Goal: Communication & Community: Answer question/provide support

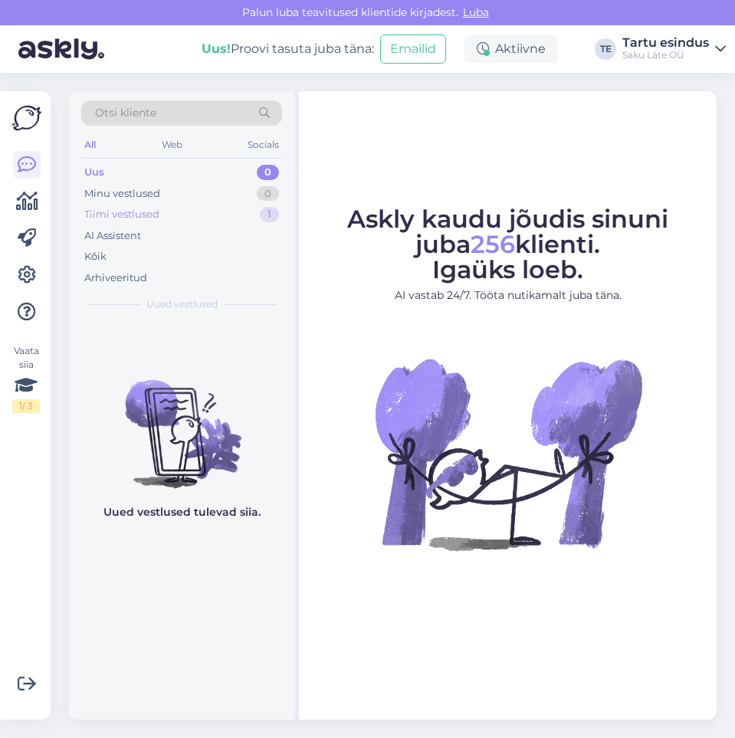
click at [160, 211] on div "Tiimi vestlused 1" at bounding box center [181, 214] width 201 height 21
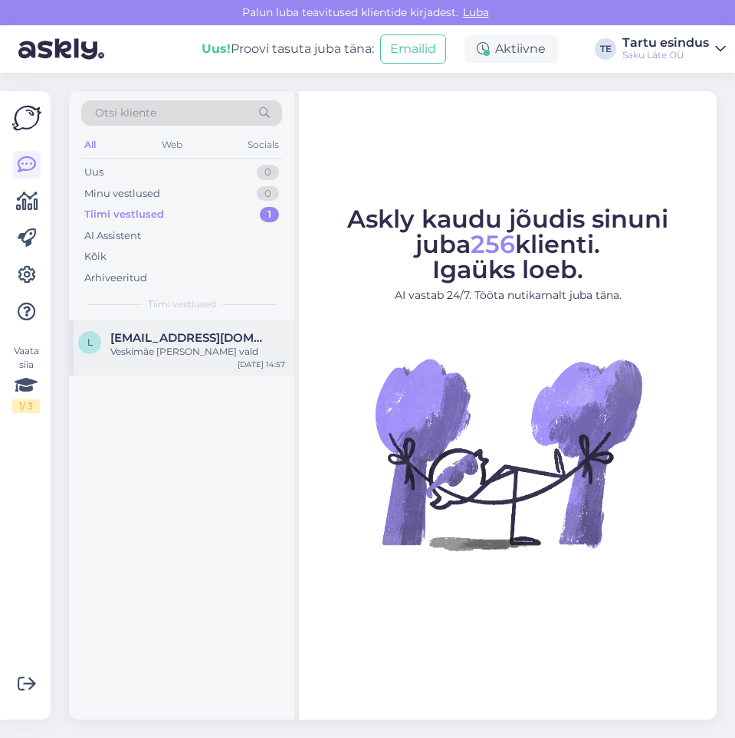
click at [149, 343] on span "[EMAIL_ADDRESS][DOMAIN_NAME]" at bounding box center [189, 338] width 159 height 14
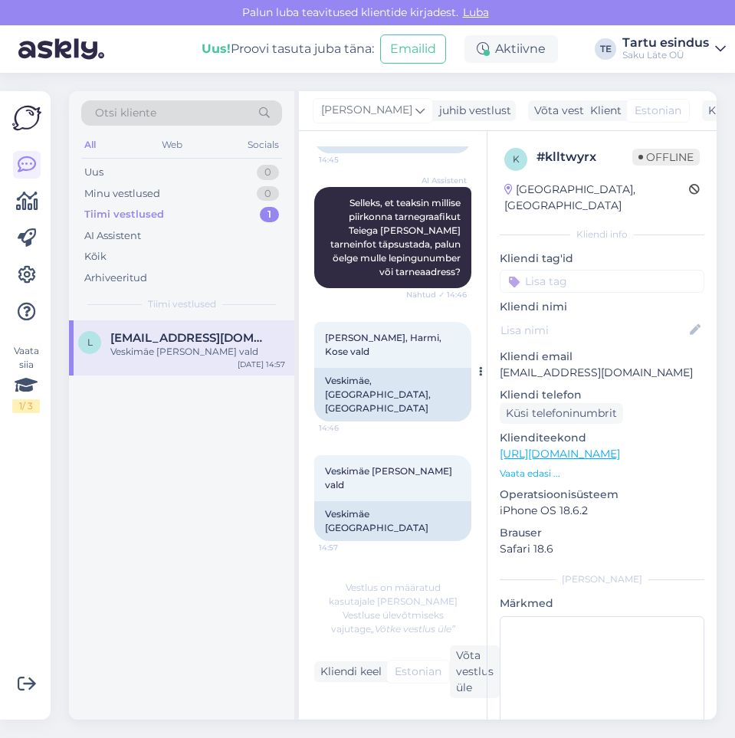
scroll to position [863, 0]
click at [136, 171] on div "Uus 0" at bounding box center [181, 172] width 201 height 21
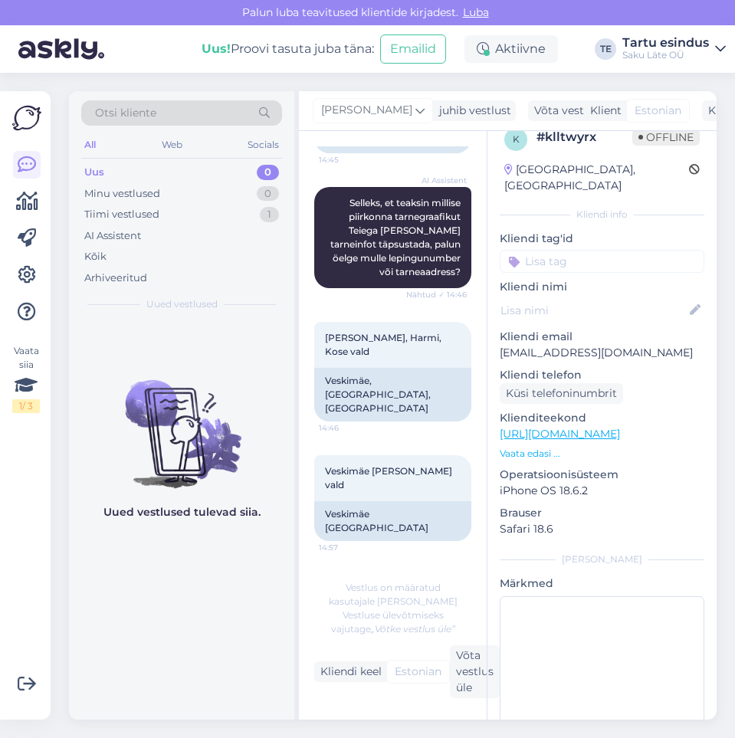
scroll to position [0, 0]
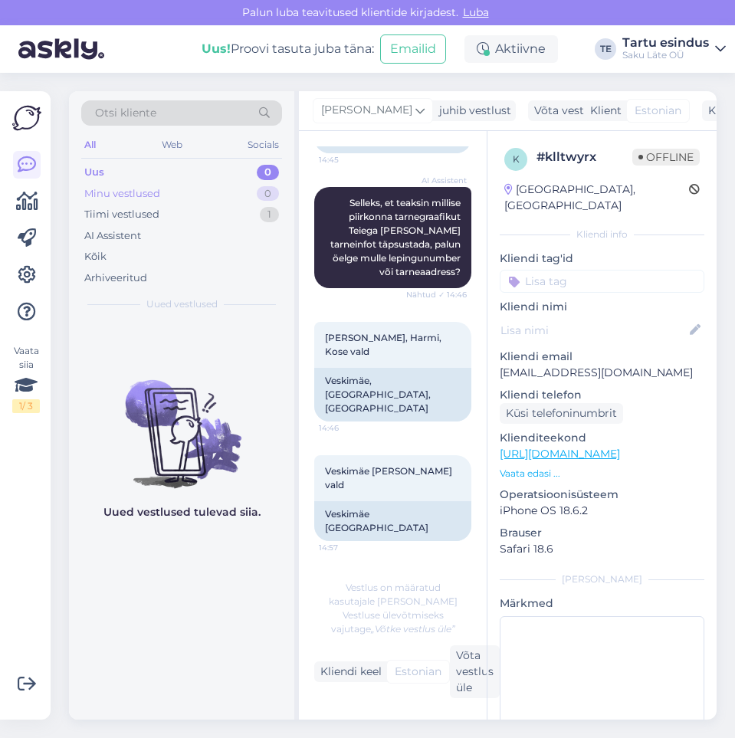
click at [136, 194] on div "Minu vestlused" at bounding box center [122, 193] width 76 height 15
click at [121, 176] on div "Uus 0" at bounding box center [181, 172] width 201 height 21
click at [143, 45] on div "Uus! Proovi tasuta [PERSON_NAME]: Emailid Aktiivne TE [GEOGRAPHIC_DATA] esindus…" at bounding box center [367, 49] width 735 height 48
click at [192, 369] on img at bounding box center [181, 422] width 225 height 138
click at [151, 540] on div "Uued vestlused tulevad siia." at bounding box center [181, 519] width 225 height 399
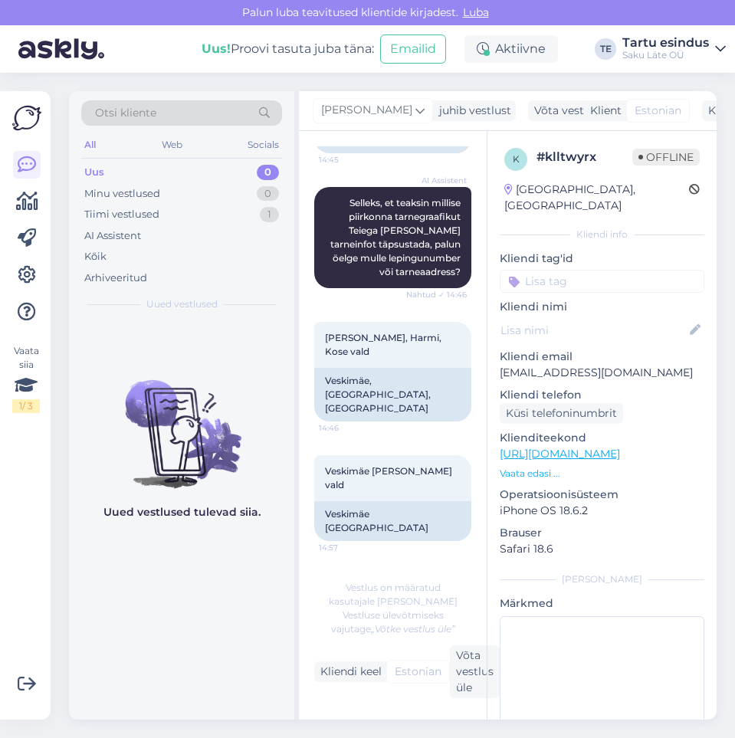
click at [167, 442] on img at bounding box center [181, 422] width 225 height 138
click at [320, 54] on div "Uus! Proovi tasuta [PERSON_NAME]:" at bounding box center [288, 49] width 173 height 18
click at [179, 105] on div "Otsi kliente" at bounding box center [181, 112] width 201 height 25
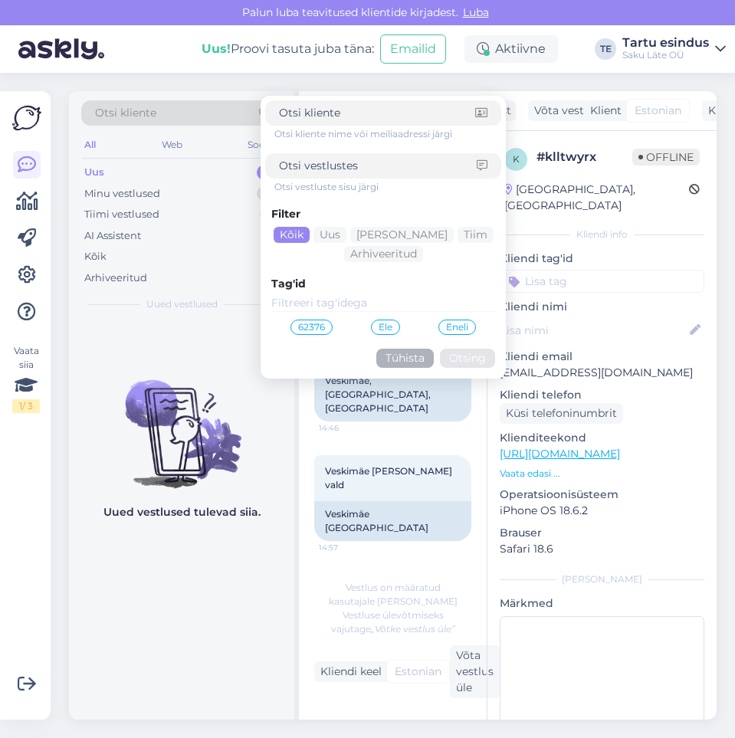
click at [115, 143] on div "All Web Socials" at bounding box center [181, 147] width 201 height 24
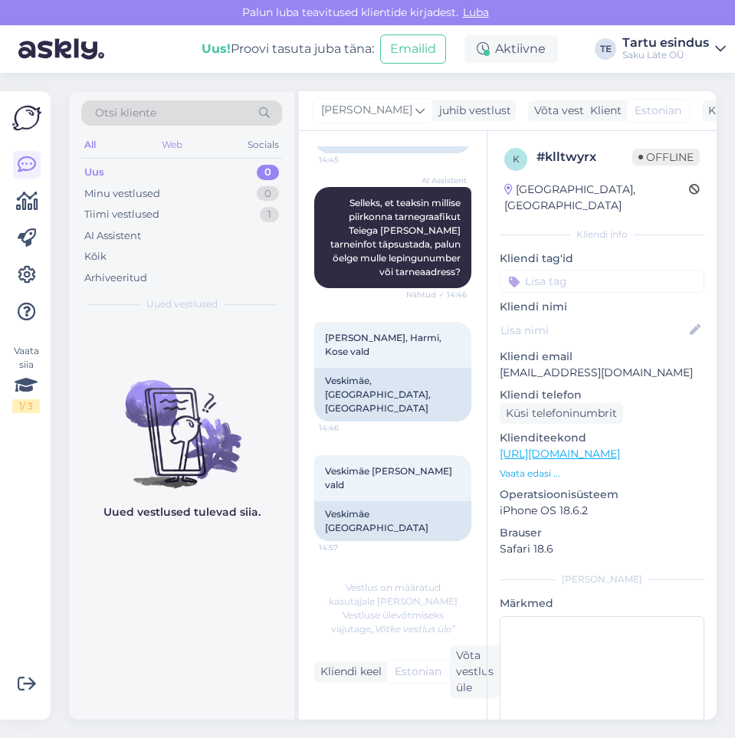
click at [172, 143] on div "Web" at bounding box center [172, 145] width 27 height 20
click at [93, 140] on div "All" at bounding box center [90, 145] width 18 height 20
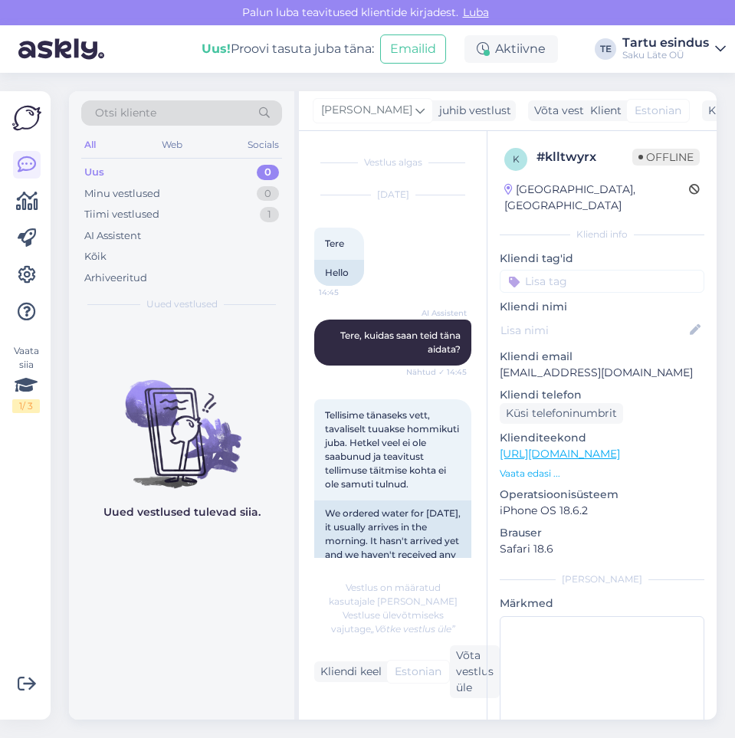
click at [130, 111] on span "Otsi kliente" at bounding box center [125, 113] width 61 height 16
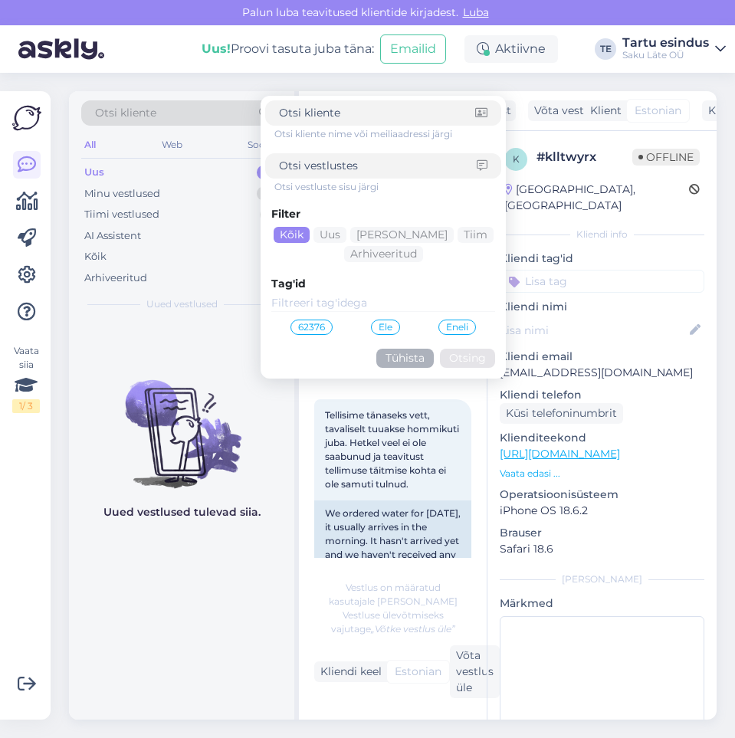
click at [97, 362] on img at bounding box center [181, 422] width 225 height 138
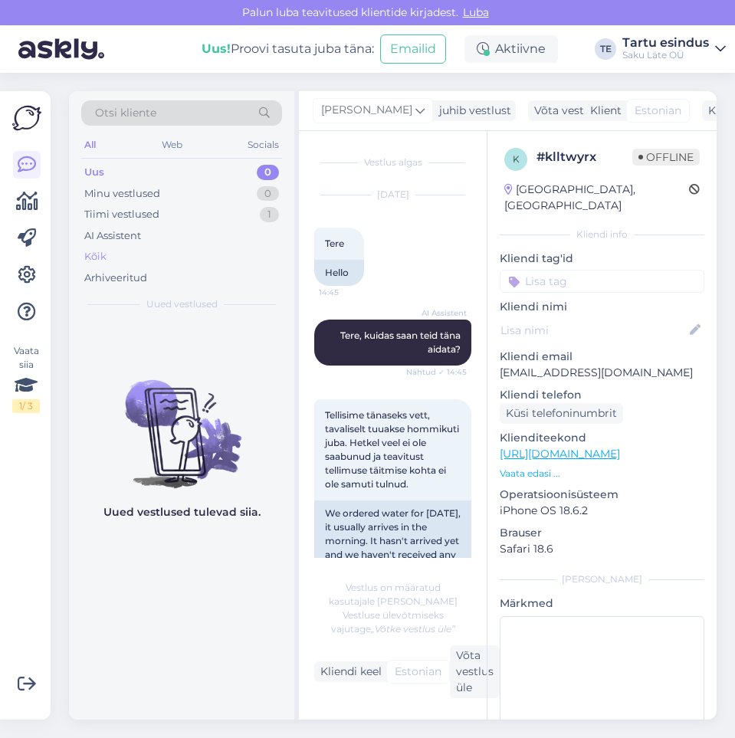
click at [107, 258] on div "Kõik" at bounding box center [181, 256] width 201 height 21
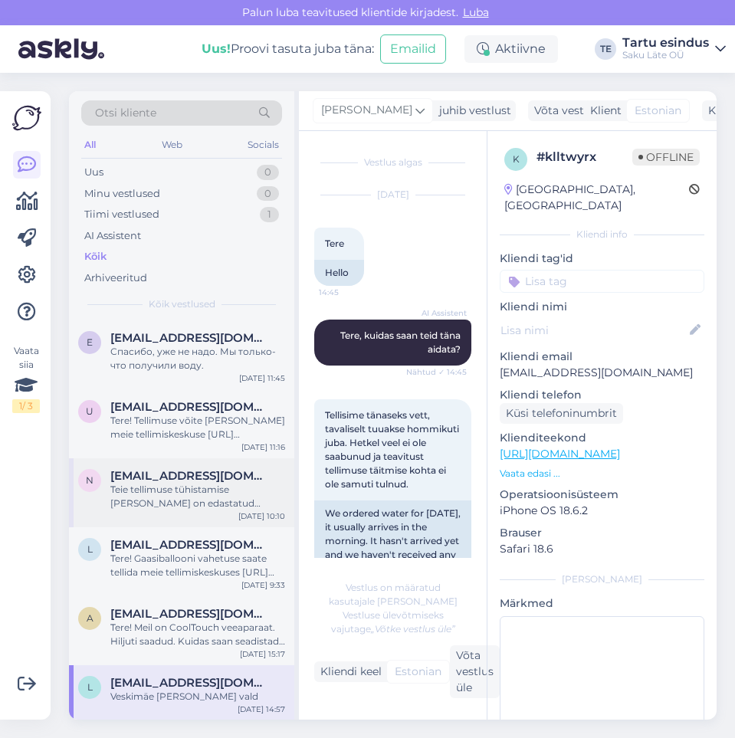
click at [184, 489] on div "Teie tellimuse tühistamise [PERSON_NAME] on edastatud kolleegile, kes tegeleb s…" at bounding box center [197, 497] width 175 height 28
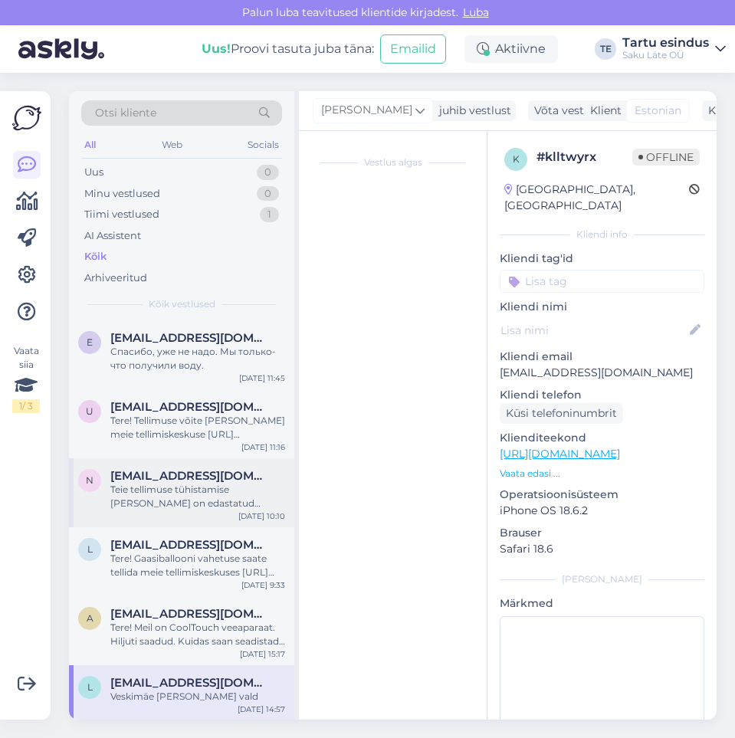
scroll to position [130, 0]
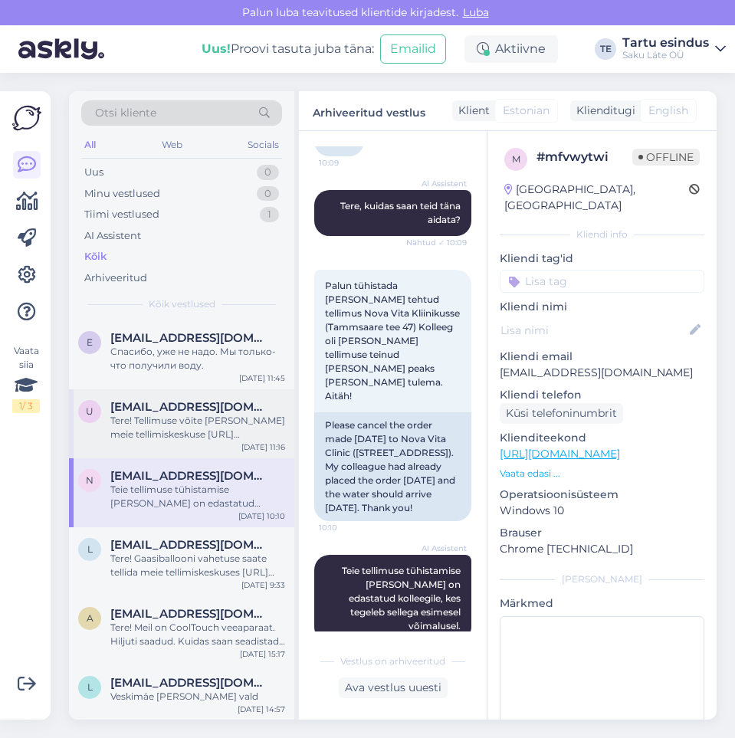
click at [152, 413] on span "[EMAIL_ADDRESS][DOMAIN_NAME]" at bounding box center [189, 407] width 159 height 14
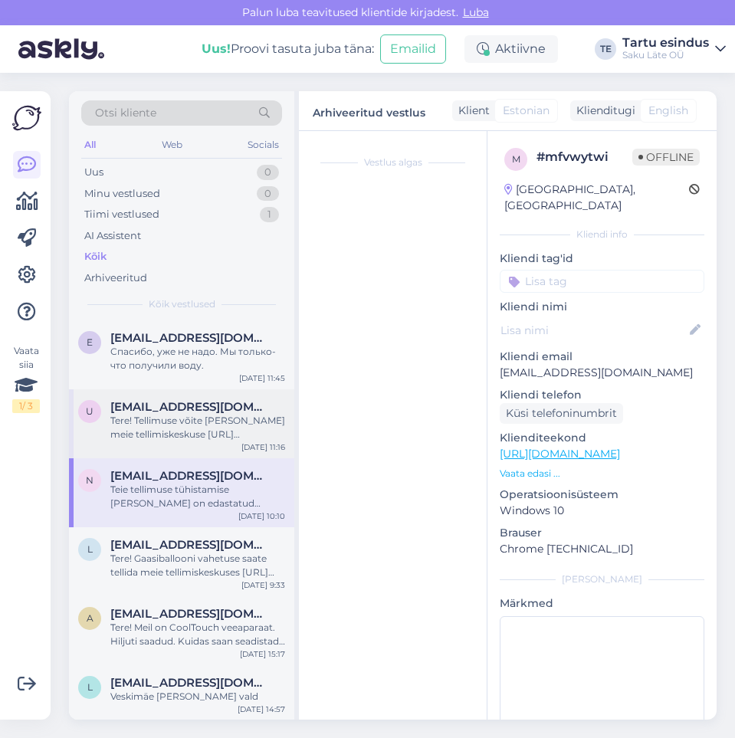
scroll to position [1239, 0]
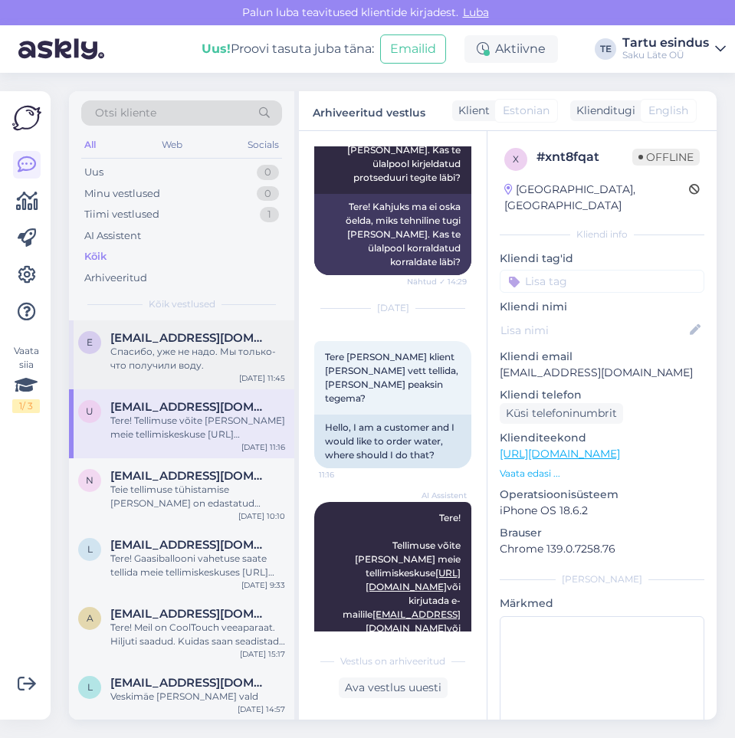
click at [143, 350] on div "Спасибо, уже не надо. Мы только-что получили воду." at bounding box center [197, 359] width 175 height 28
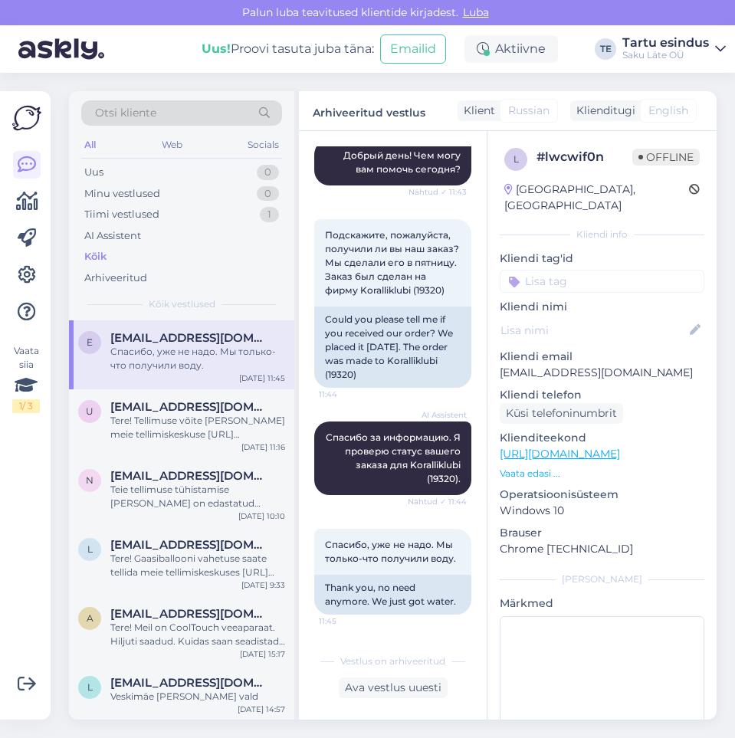
click at [32, 492] on div "Vaata siia 1 / 3" at bounding box center [26, 406] width 29 height 604
click at [108, 173] on div "Uus 0" at bounding box center [181, 172] width 201 height 21
